Goal: Task Accomplishment & Management: Manage account settings

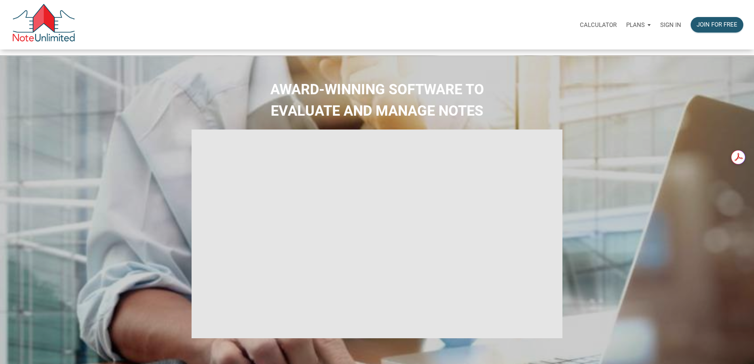
click at [660, 27] on p "Sign in" at bounding box center [670, 24] width 21 height 7
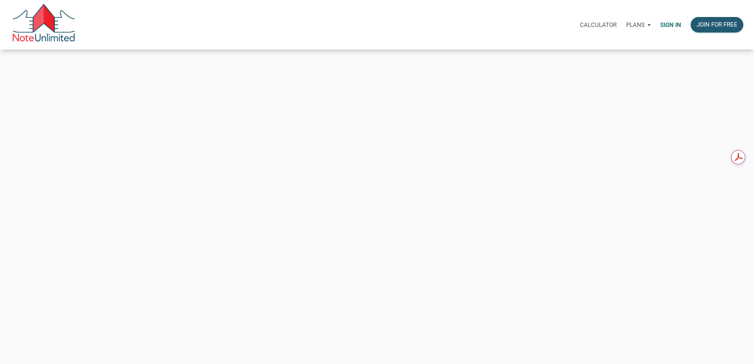
type input "tom@thepropertyforce.com"
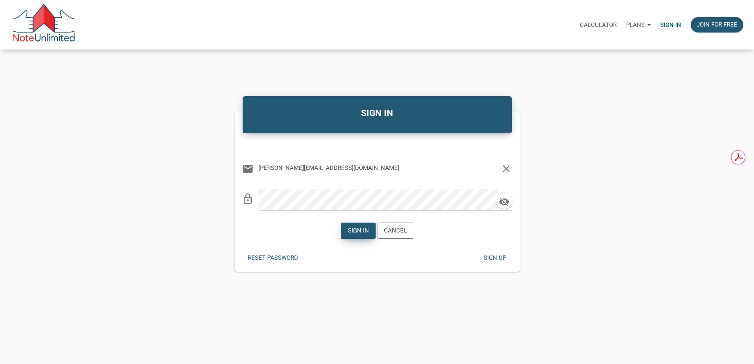
click at [358, 235] on div "Sign in" at bounding box center [358, 230] width 21 height 9
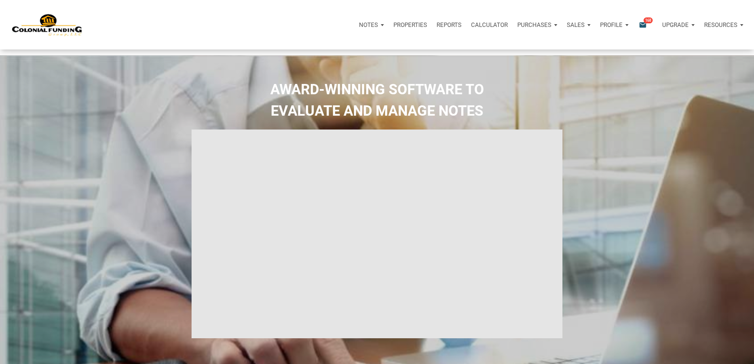
type input "Introduction to new features"
select select
click at [638, 27] on icon "email" at bounding box center [642, 24] width 9 height 9
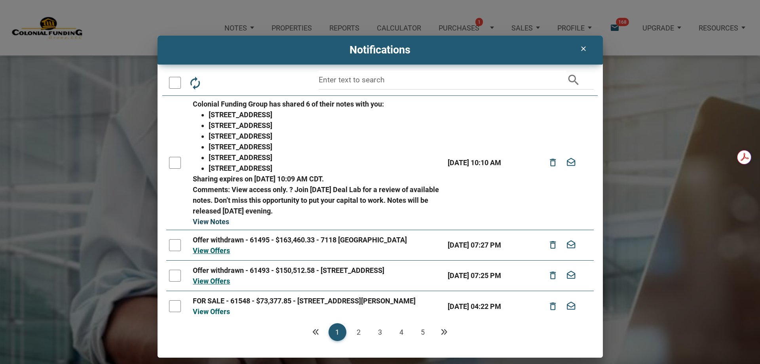
click at [216, 223] on link "View Notes" at bounding box center [211, 221] width 36 height 8
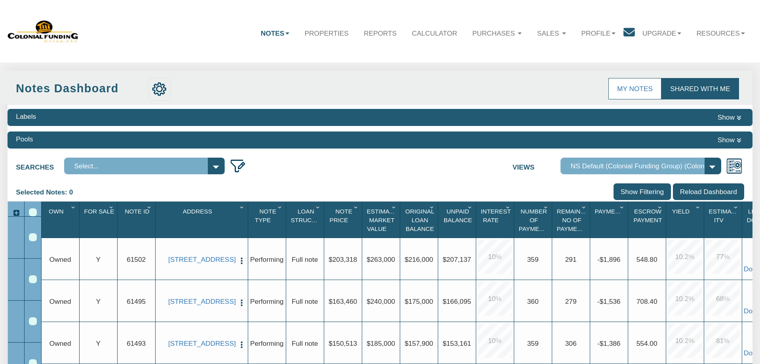
select select "316"
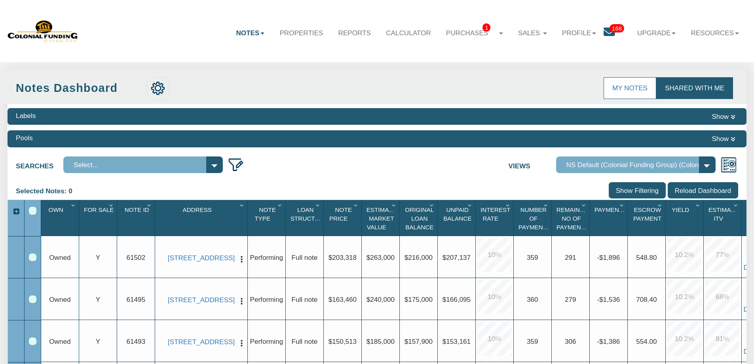
click at [529, 45] on ul "Notes Dashboard Transactions Properties Reports Calculator Purchases 1 Note Off…" at bounding box center [487, 27] width 518 height 38
click at [489, 31] on link "Purchases 1" at bounding box center [474, 32] width 72 height 23
click at [440, 54] on link "Note Offers 1" at bounding box center [466, 54] width 87 height 13
